Goal: Task Accomplishment & Management: Complete application form

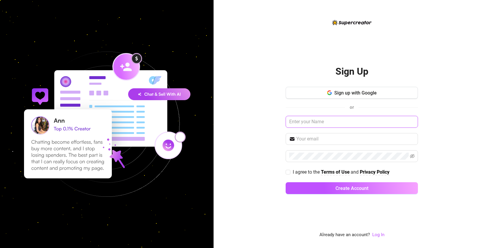
click at [342, 123] on input "text" at bounding box center [351, 122] width 132 height 12
type input "Maison Lumiere Media"
click at [356, 142] on input "text" at bounding box center [355, 138] width 118 height 7
type input "Maison_lumiere_media@icloud.com"
click at [438, 130] on div "Sign Up Sign up with Google or Maison Lumiere Media Maison_lumiere_media@icloud…" at bounding box center [351, 124] width 276 height 248
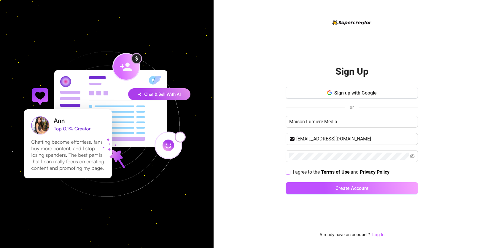
click at [287, 172] on input "I agree to the Terms of Use and Privacy Policy" at bounding box center [287, 172] width 4 height 4
checkbox input "true"
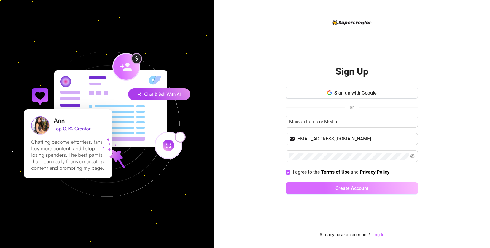
click at [334, 191] on button "Create Account" at bounding box center [351, 188] width 132 height 12
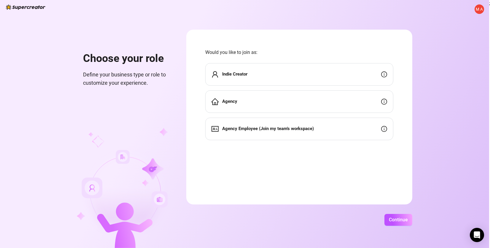
click at [271, 102] on div "Agency" at bounding box center [299, 101] width 188 height 23
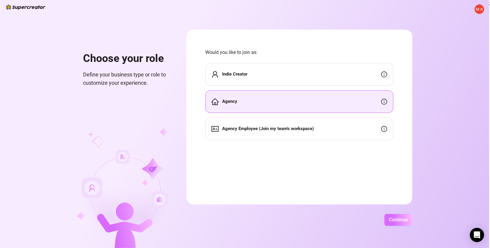
click at [394, 218] on span "Continue" at bounding box center [398, 220] width 19 height 6
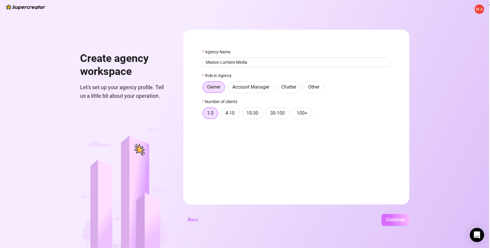
type input "Maison Lumiere Media"
drag, startPoint x: 399, startPoint y: 219, endPoint x: 393, endPoint y: 218, distance: 6.6
click at [399, 219] on span "Continue" at bounding box center [395, 220] width 19 height 6
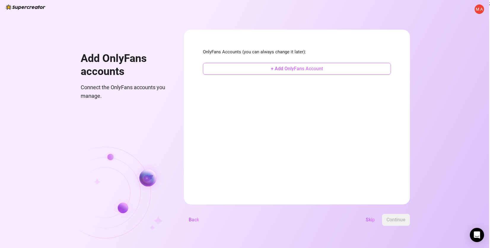
click at [283, 70] on span "+ Add OnlyFans Account" at bounding box center [297, 69] width 52 height 6
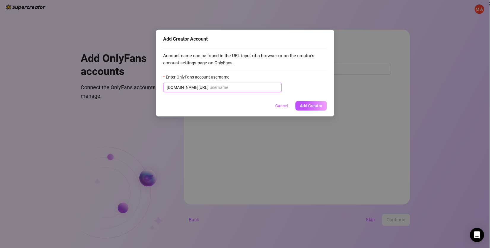
paste input "onlyridergarcia"
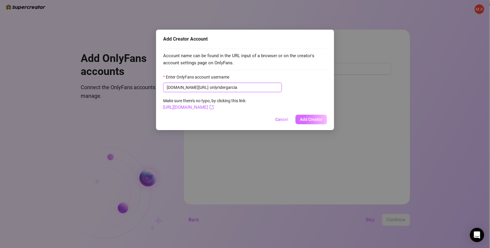
type input "onlyridergarcia"
click at [310, 120] on span "Add Creator" at bounding box center [311, 119] width 23 height 5
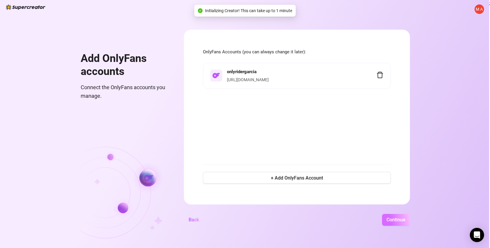
click at [403, 224] on button "Continue" at bounding box center [396, 220] width 28 height 12
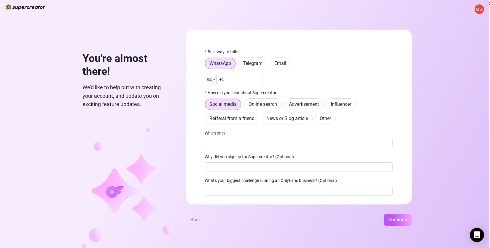
click at [207, 79] on div at bounding box center [209, 79] width 5 height 3
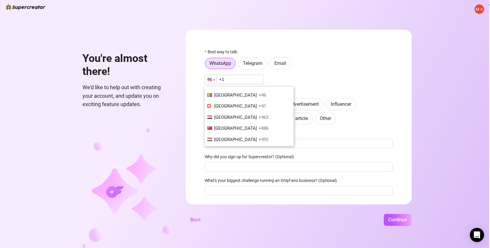
scroll to position [2142, 0]
click at [288, 80] on div "Phone +1 Canada +1 Germany +49 Philippines +63 United Kingdom +44 United States…" at bounding box center [299, 79] width 188 height 9
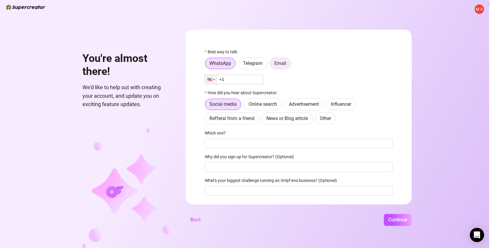
click at [282, 65] on span "Email" at bounding box center [280, 63] width 12 height 6
click at [271, 65] on input "Email" at bounding box center [271, 65] width 0 height 0
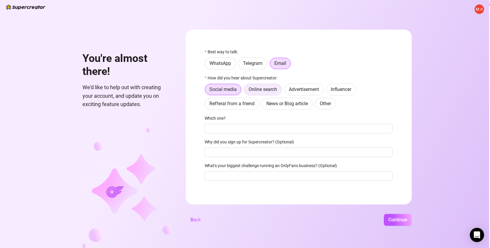
click at [268, 90] on span "Online search" at bounding box center [262, 90] width 28 height 6
click at [245, 91] on input "Online search" at bounding box center [245, 91] width 0 height 0
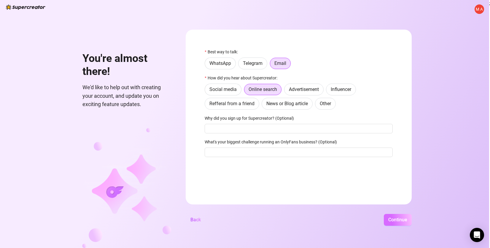
click at [394, 221] on span "Continue" at bounding box center [397, 220] width 19 height 6
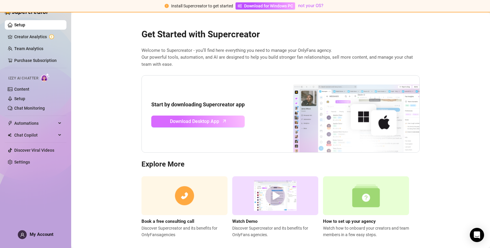
click at [203, 123] on span "Download Desktop App" at bounding box center [194, 121] width 49 height 7
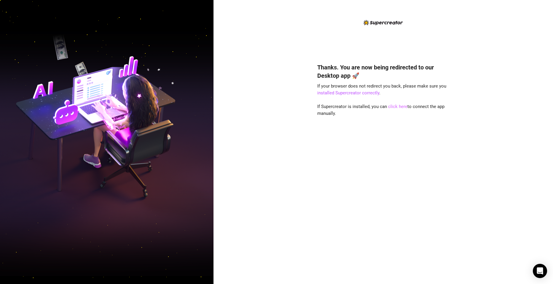
click at [400, 107] on link "click here" at bounding box center [397, 106] width 19 height 5
